Goal: Check status: Check status

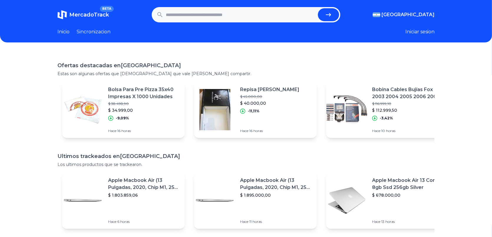
click at [209, 12] on input "text" at bounding box center [241, 14] width 150 height 13
paste input "**********"
click at [332, 14] on icon "submit" at bounding box center [328, 14] width 7 height 7
type input "**********"
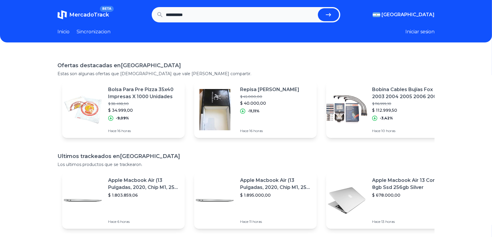
scroll to position [0, 0]
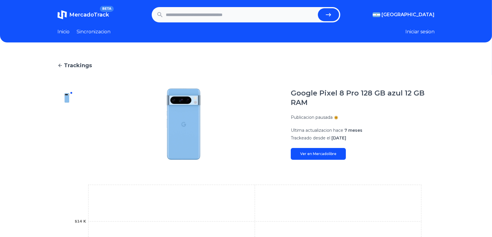
scroll to position [88, 0]
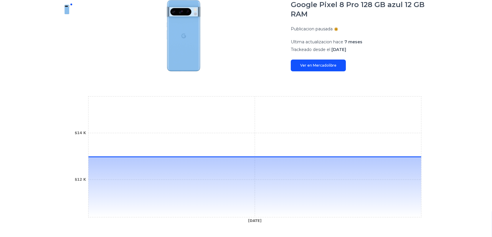
click at [336, 64] on link "Ver en Mercadolibre" at bounding box center [318, 66] width 55 height 12
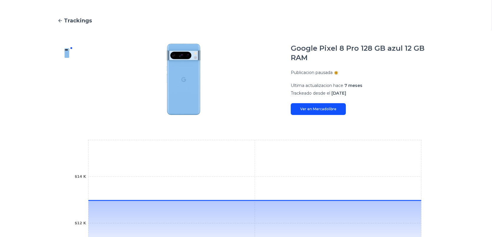
scroll to position [0, 0]
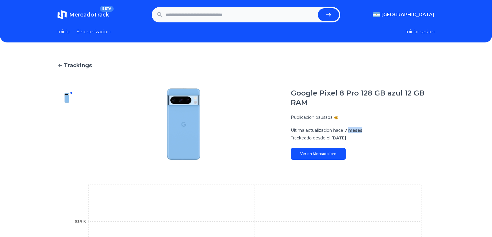
drag, startPoint x: 352, startPoint y: 134, endPoint x: 365, endPoint y: 140, distance: 14.5
click at [366, 132] on section "Ultima actualizacion hace 7 meses Trackeado desde el 7 de febrero, 2025" at bounding box center [363, 134] width 144 height 14
drag, startPoint x: 365, startPoint y: 141, endPoint x: 343, endPoint y: 141, distance: 22.4
click at [364, 141] on p "Trackeado desde el 7 de febrero, 2025" at bounding box center [363, 138] width 144 height 6
drag, startPoint x: 339, startPoint y: 139, endPoint x: 361, endPoint y: 138, distance: 21.8
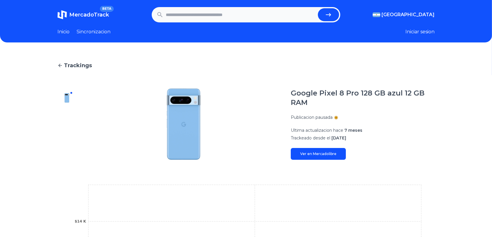
click at [346, 138] on span "7 de febrero, 2025" at bounding box center [338, 137] width 15 height 5
click at [307, 100] on h1 "Google Pixel 8 Pro 128 GB azul 12 GB RAM" at bounding box center [363, 97] width 144 height 19
click at [337, 118] on div at bounding box center [336, 117] width 2 height 2
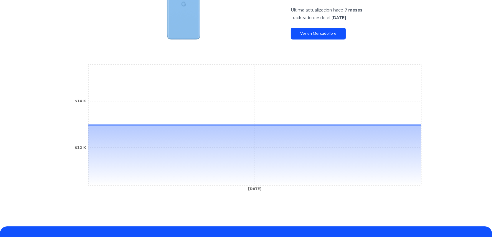
scroll to position [154, 0]
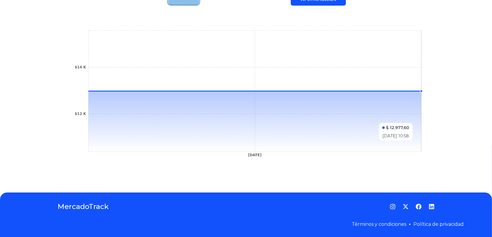
drag, startPoint x: 402, startPoint y: 92, endPoint x: 403, endPoint y: 155, distance: 63.1
click at [403, 155] on icon "6 Feb 25 $12 K $14 K" at bounding box center [246, 95] width 354 height 133
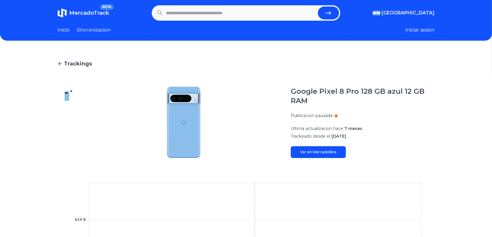
scroll to position [0, 0]
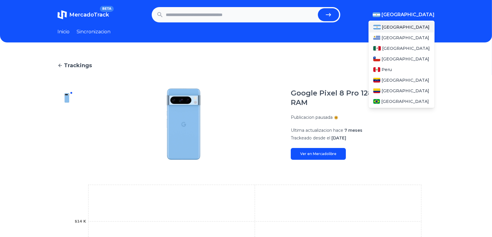
click at [432, 15] on span "[GEOGRAPHIC_DATA]" at bounding box center [408, 14] width 53 height 7
click at [391, 51] on span "[GEOGRAPHIC_DATA]" at bounding box center [406, 48] width 48 height 6
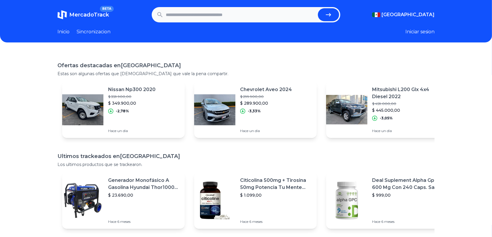
click at [256, 12] on input "text" at bounding box center [241, 14] width 150 height 13
paste input "**********"
click at [330, 17] on icon "submit" at bounding box center [328, 14] width 7 height 7
type input "**********"
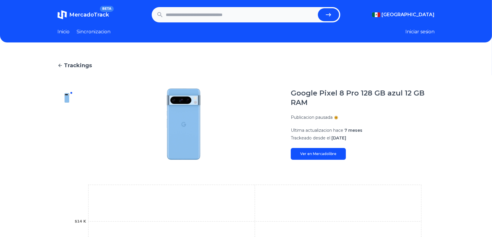
click at [94, 11] on span "MercadoTrack" at bounding box center [89, 14] width 40 height 6
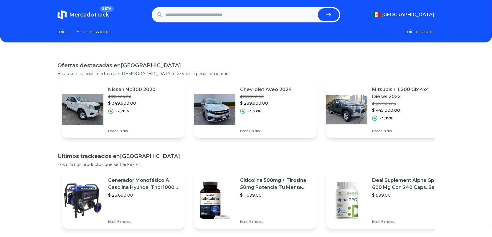
click at [92, 35] on header "MercadoTrack BETA [GEOGRAPHIC_DATA] [GEOGRAPHIC_DATA] [GEOGRAPHIC_DATA] [GEOGRA…" at bounding box center [246, 21] width 492 height 42
click at [98, 33] on link "Sincronizacion" at bounding box center [94, 31] width 34 height 7
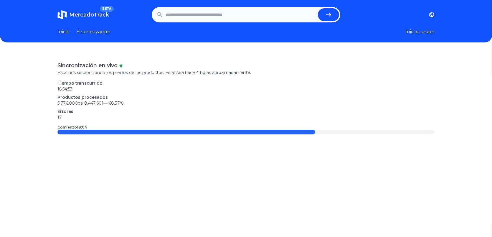
click at [72, 86] on time "16:54:53" at bounding box center [64, 88] width 15 height 5
click at [75, 110] on p "Errores" at bounding box center [245, 111] width 377 height 6
drag, startPoint x: 90, startPoint y: 132, endPoint x: 272, endPoint y: 136, distance: 181.2
click at [268, 136] on div "Sincronización en vivo Estamos sincronizando los precios de los productos. Fina…" at bounding box center [246, 170] width 492 height 237
click at [85, 12] on span "MercadoTrack" at bounding box center [89, 14] width 40 height 6
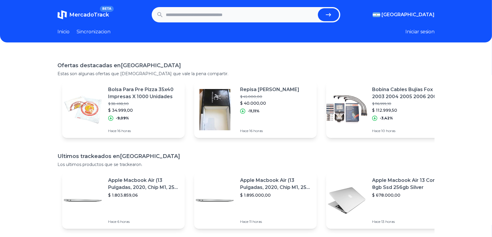
click at [216, 12] on input "text" at bounding box center [241, 14] width 150 height 13
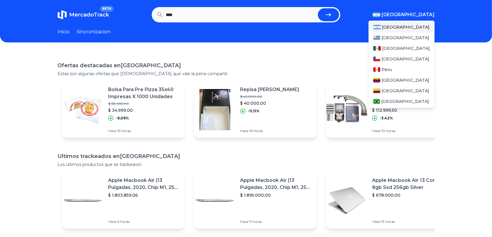
type input "****"
click at [420, 11] on span "[GEOGRAPHIC_DATA]" at bounding box center [408, 14] width 53 height 7
drag, startPoint x: 399, startPoint y: 46, endPoint x: 388, endPoint y: 48, distance: 11.0
click at [398, 46] on span "[GEOGRAPHIC_DATA]" at bounding box center [406, 48] width 48 height 6
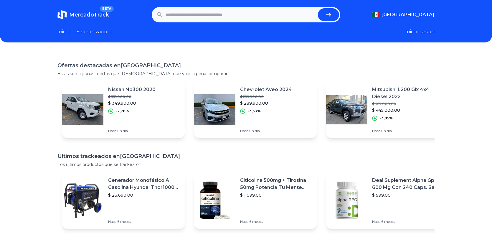
click at [254, 16] on input "text" at bounding box center [241, 14] width 150 height 13
type input "**********"
click at [318, 8] on button "submit" at bounding box center [328, 14] width 21 height 13
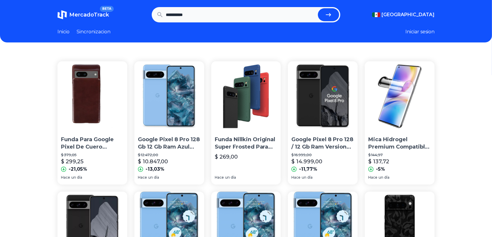
click at [166, 146] on p "Google Pixel 8 Pro 128 Gb 12 Gb Ram Azul Liberado Grado A" at bounding box center [169, 143] width 63 height 15
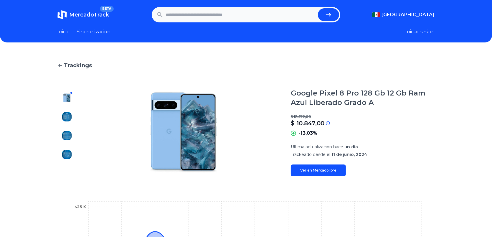
click at [327, 168] on link "Ver en Mercadolibre" at bounding box center [318, 170] width 55 height 12
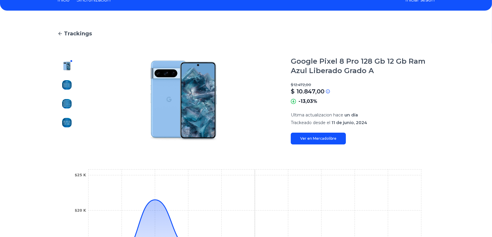
scroll to position [118, 0]
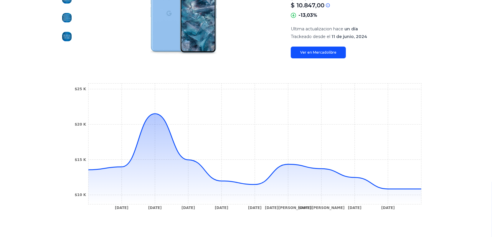
type input "**********"
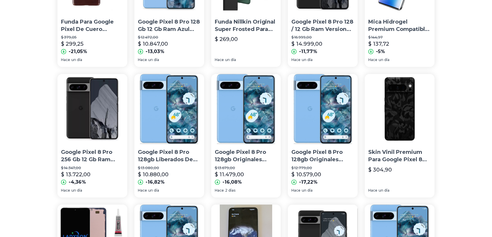
scroll to position [118, 0]
click at [172, 157] on p "Google Pixel 8 Pro 128gb Liberados De Exhibición A Msi" at bounding box center [169, 155] width 63 height 15
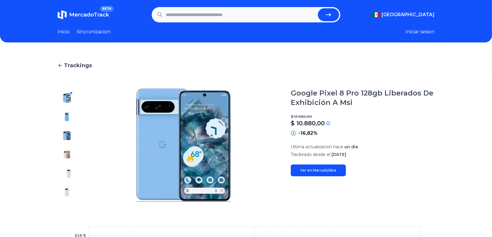
click at [67, 65] on span "Trackings" at bounding box center [78, 65] width 28 height 8
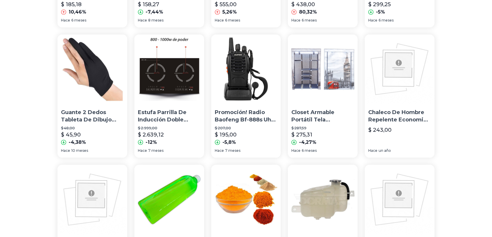
scroll to position [283, 0]
